Goal: Task Accomplishment & Management: Complete application form

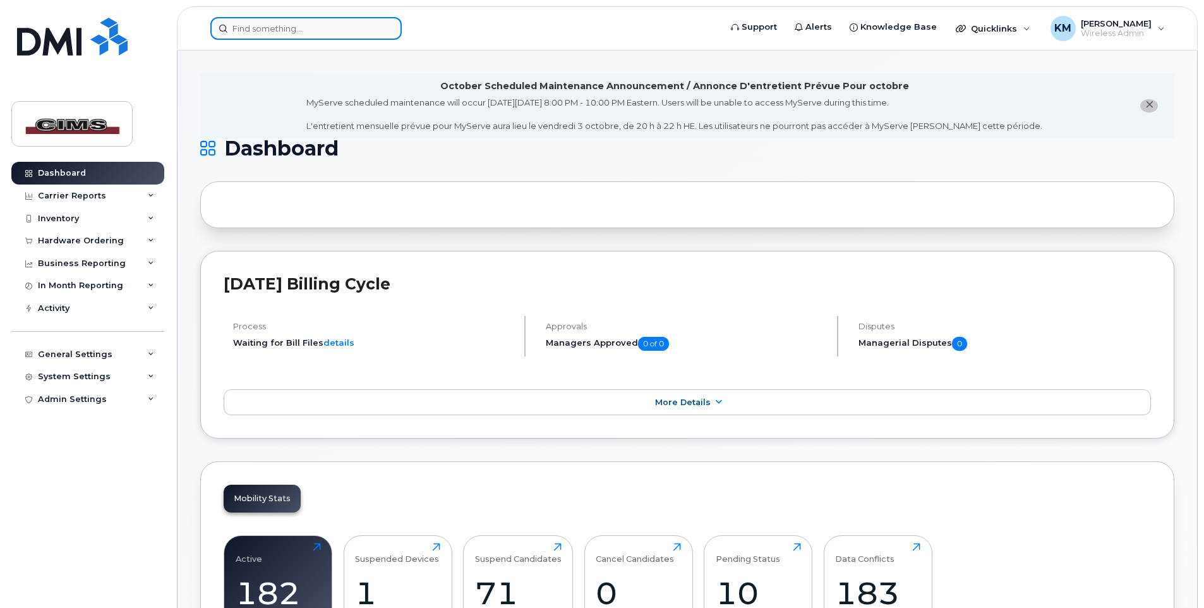
click at [268, 30] on input at bounding box center [305, 28] width 191 height 23
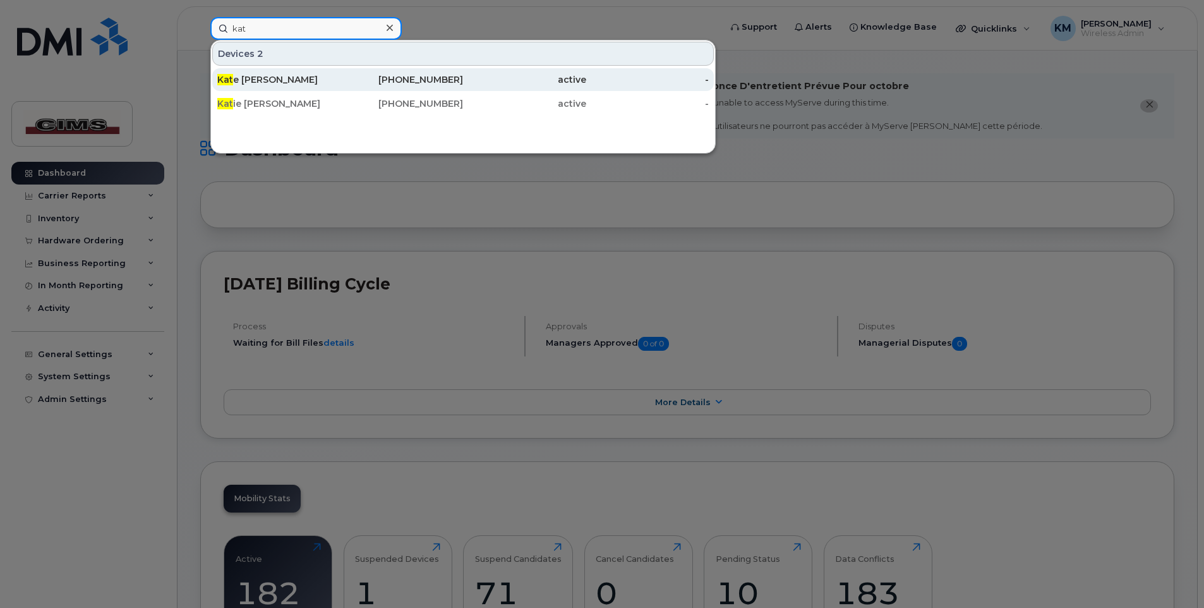
type input "kat"
drag, startPoint x: 474, startPoint y: 81, endPoint x: 490, endPoint y: 90, distance: 17.6
click at [474, 81] on div "active" at bounding box center [524, 79] width 123 height 13
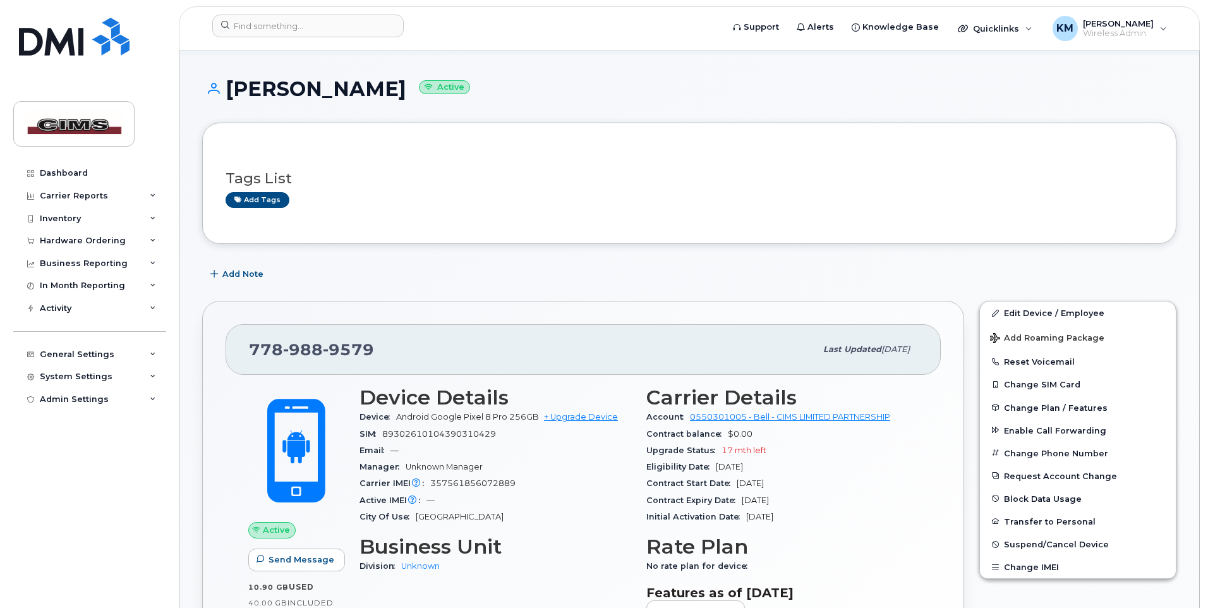
scroll to position [126, 0]
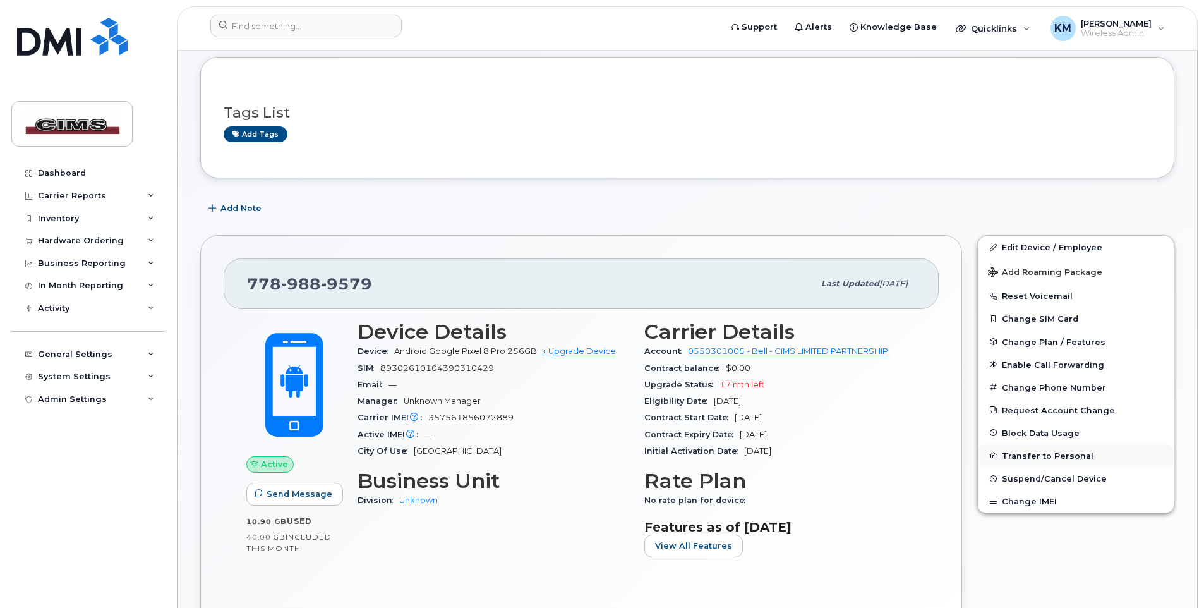
click at [1041, 455] on button "Transfer to Personal" at bounding box center [1076, 455] width 196 height 23
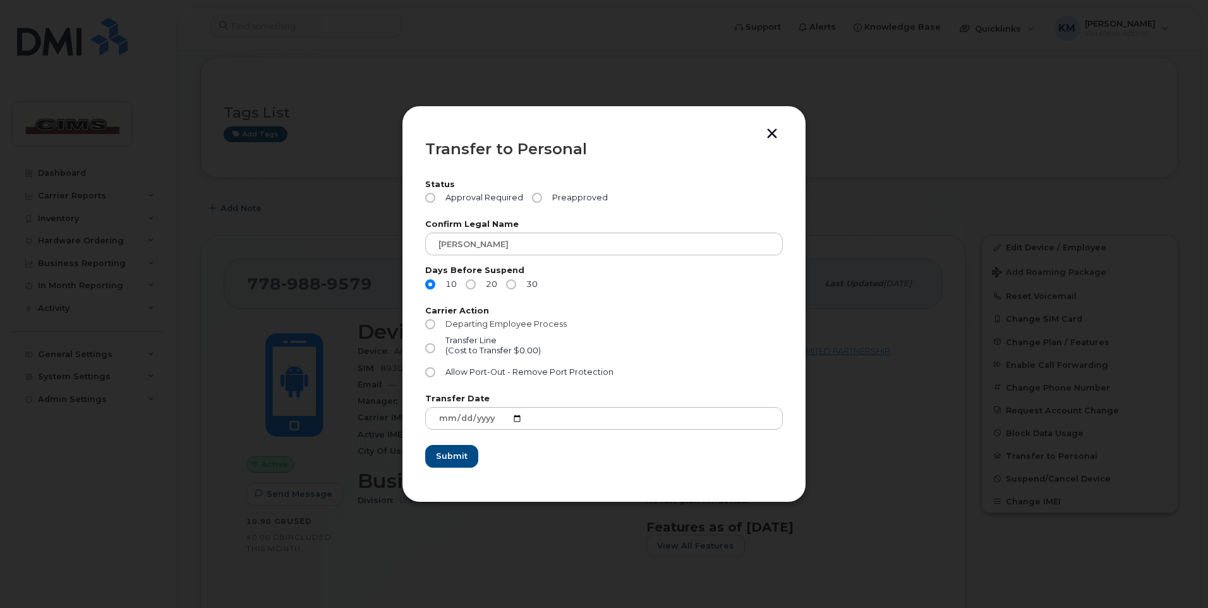
click at [430, 325] on input "Departing Employee Process" at bounding box center [430, 324] width 10 height 10
radio input "true"
click at [458, 373] on span "Allow Port-Out - Remove Port Protection" at bounding box center [529, 371] width 168 height 9
click at [435, 373] on input "Allow Port-Out - Remove Port Protection" at bounding box center [430, 372] width 10 height 10
radio input "true"
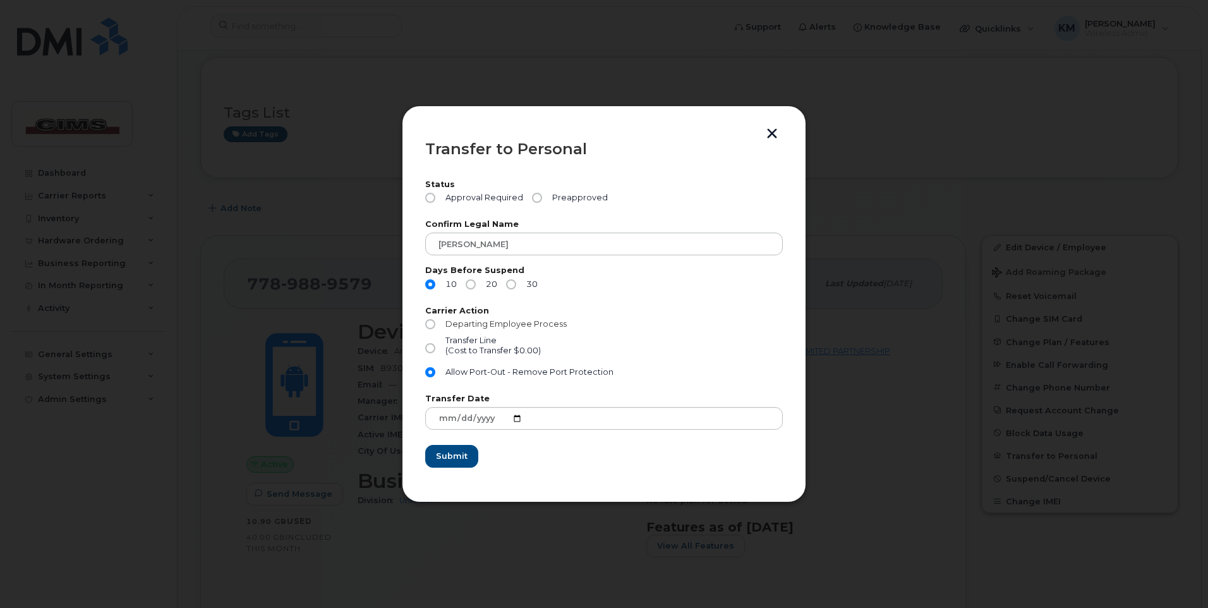
click at [430, 323] on input "Departing Employee Process" at bounding box center [430, 324] width 10 height 10
radio input "true"
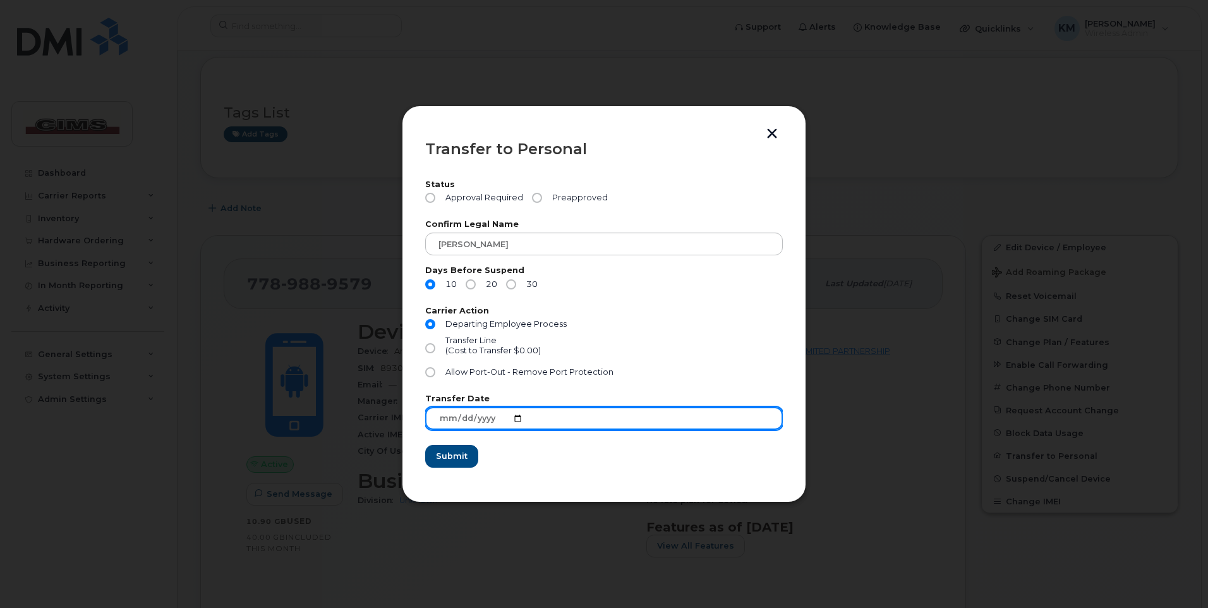
click at [514, 416] on input "[DATE]" at bounding box center [604, 418] width 358 height 23
type input "[DATE]"
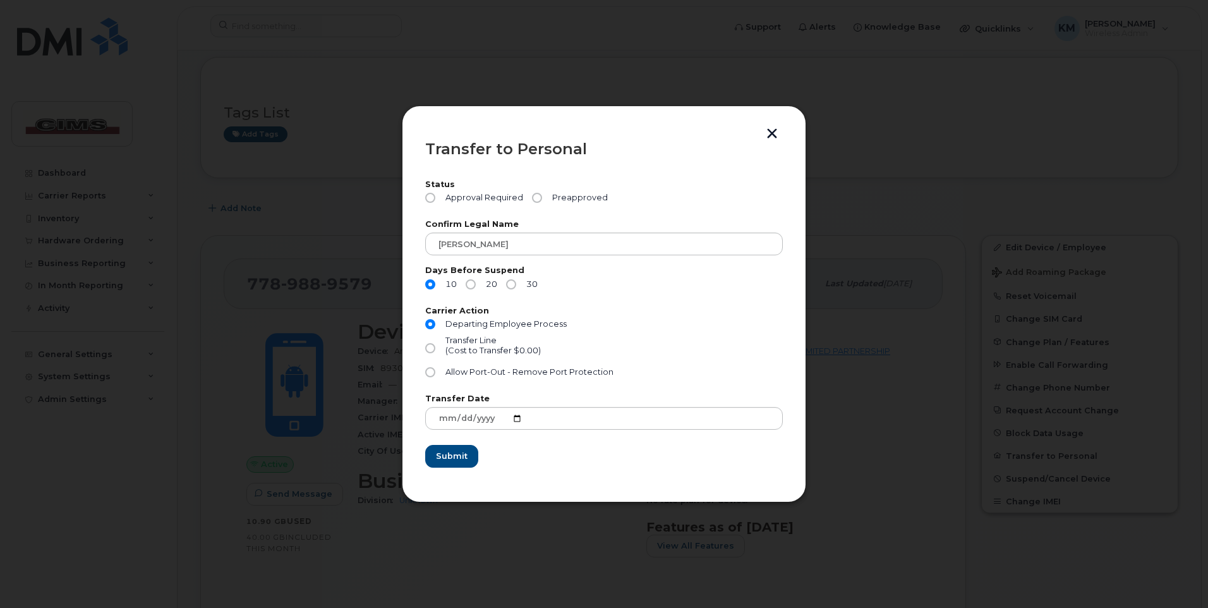
click at [536, 468] on section "Status Approval Required Preapproved Confirm Legal Name [PERSON_NAME] Days Befo…" at bounding box center [604, 324] width 358 height 310
